Goal: Share content

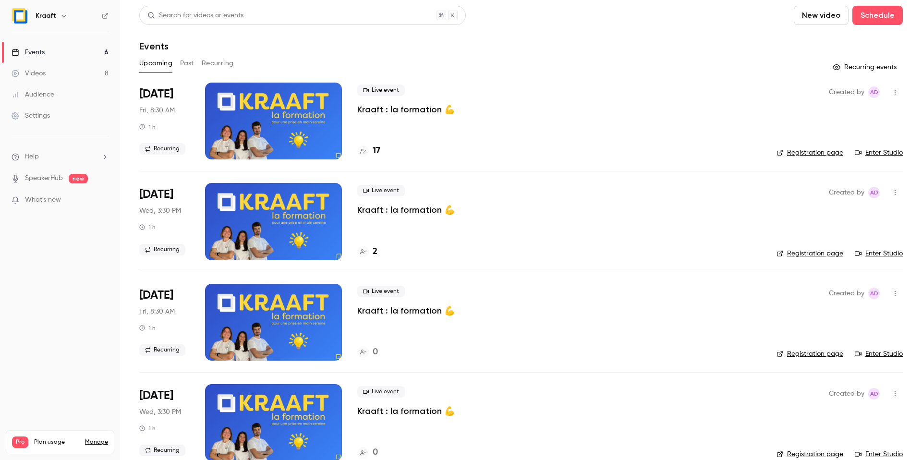
click at [403, 207] on p "Kraaft : la formation 💪" at bounding box center [405, 210] width 97 height 12
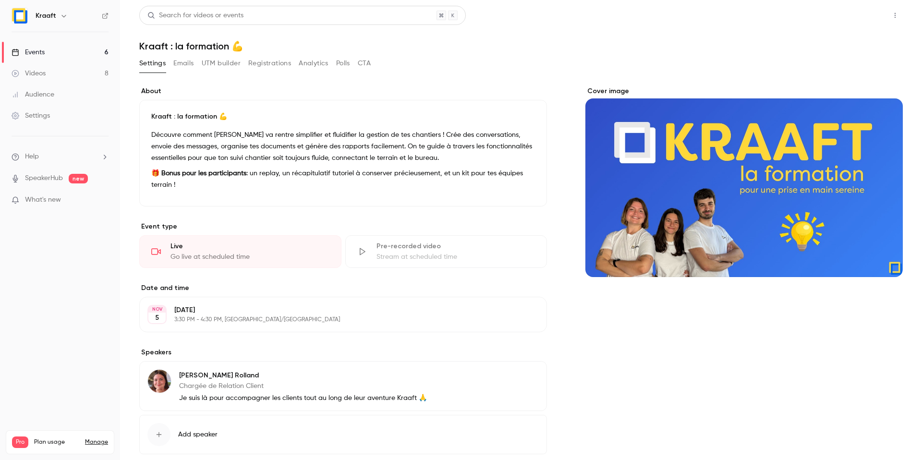
click at [845, 18] on button "Share" at bounding box center [861, 15] width 38 height 19
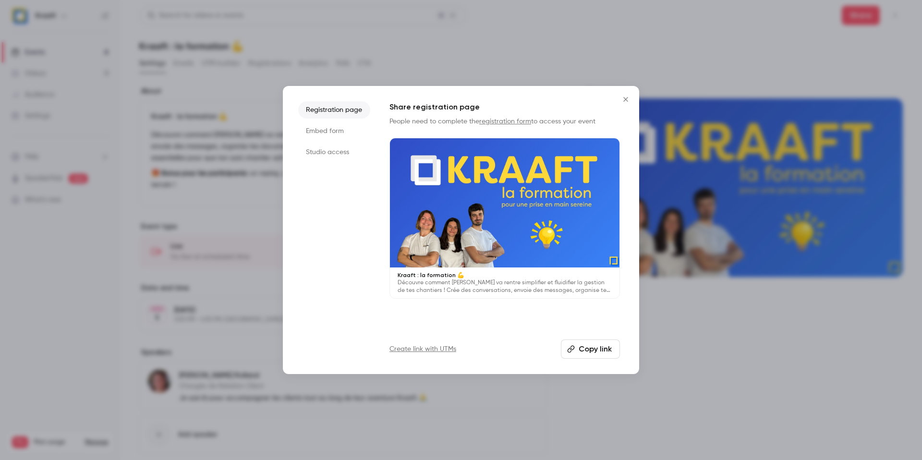
click at [581, 343] on button "Copy link" at bounding box center [590, 349] width 59 height 19
click at [623, 101] on icon "Close" at bounding box center [626, 100] width 12 height 8
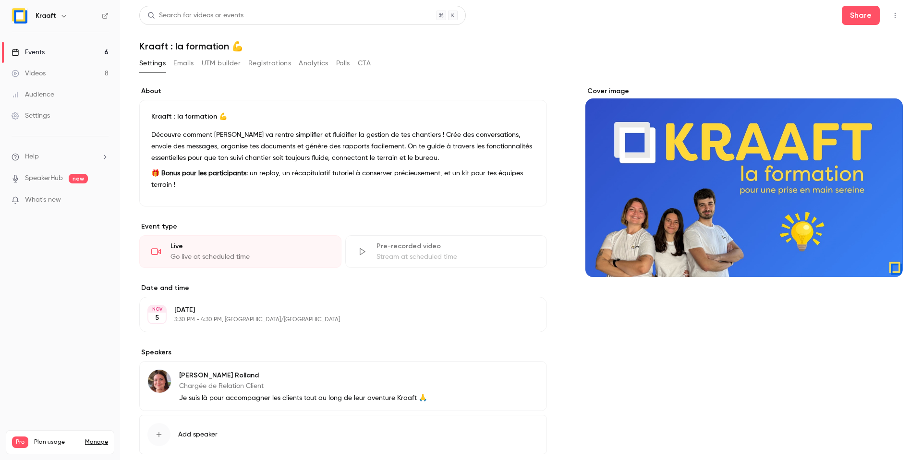
click at [66, 48] on link "Events 6" at bounding box center [60, 52] width 120 height 21
